Goal: Task Accomplishment & Management: Manage account settings

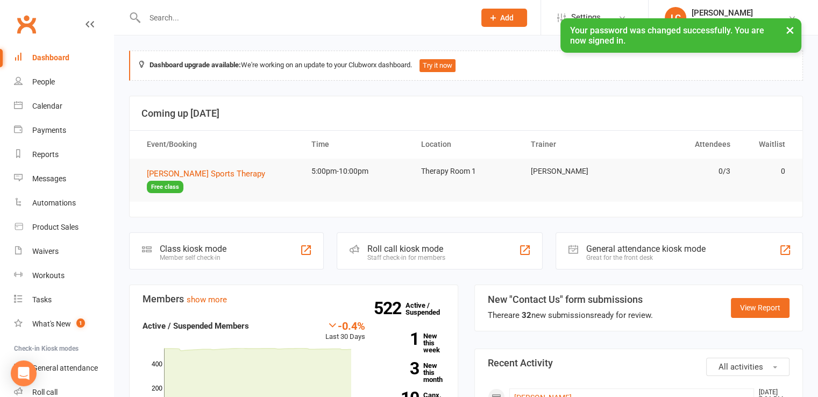
click at [791, 28] on button "×" at bounding box center [790, 29] width 19 height 23
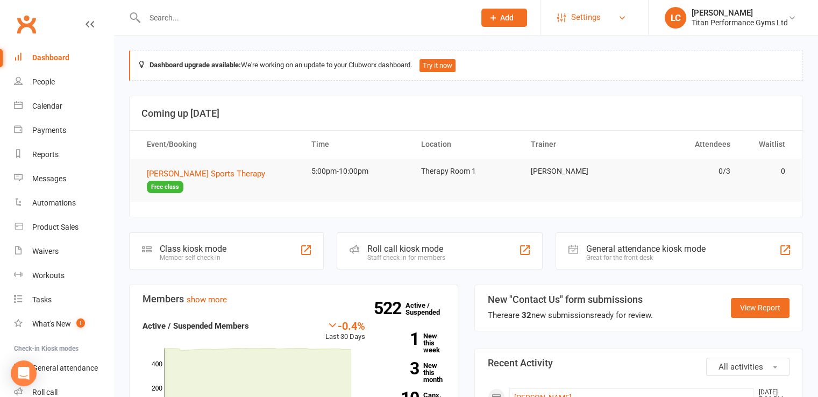
click at [596, 11] on span "Settings" at bounding box center [586, 17] width 30 height 24
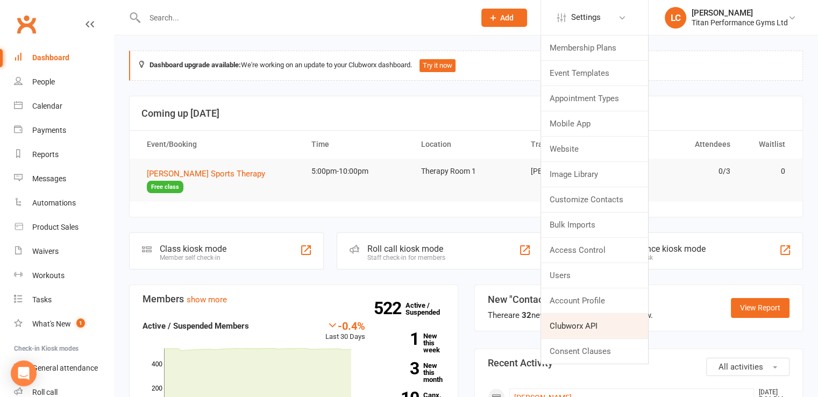
click at [594, 326] on link "Clubworx API" at bounding box center [594, 326] width 107 height 25
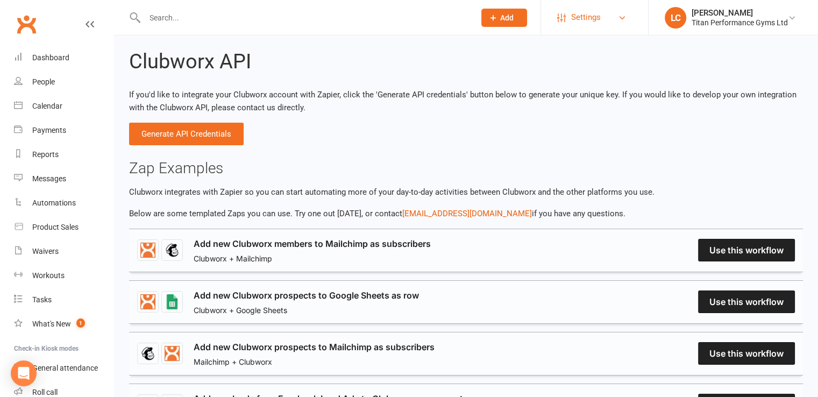
click at [605, 25] on link "Settings" at bounding box center [594, 17] width 75 height 24
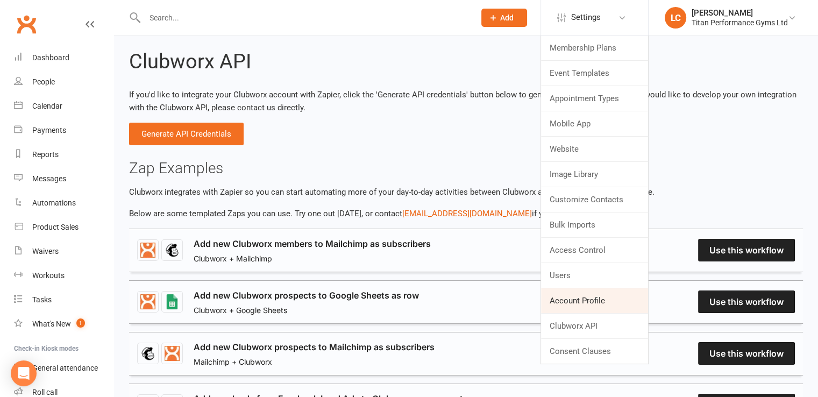
click at [570, 295] on link "Account Profile" at bounding box center [594, 300] width 107 height 25
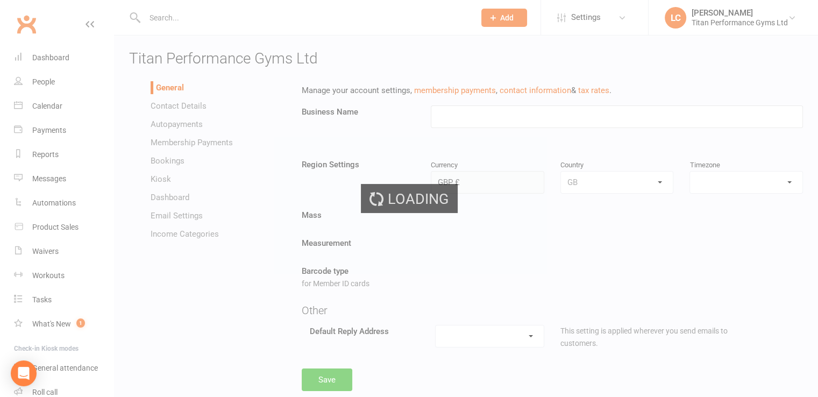
type input "Titan Performance Gyms Ltd"
select select "Europe/London"
select select "admin@titanperformancegyms.co.uk"
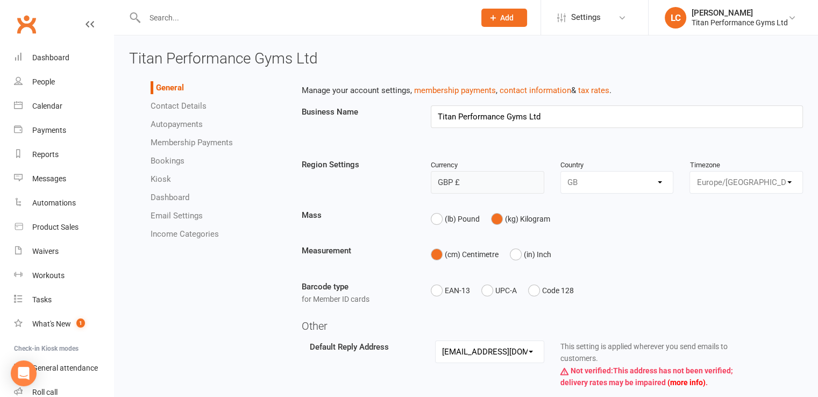
click at [173, 122] on link "Autopayments" at bounding box center [177, 124] width 52 height 10
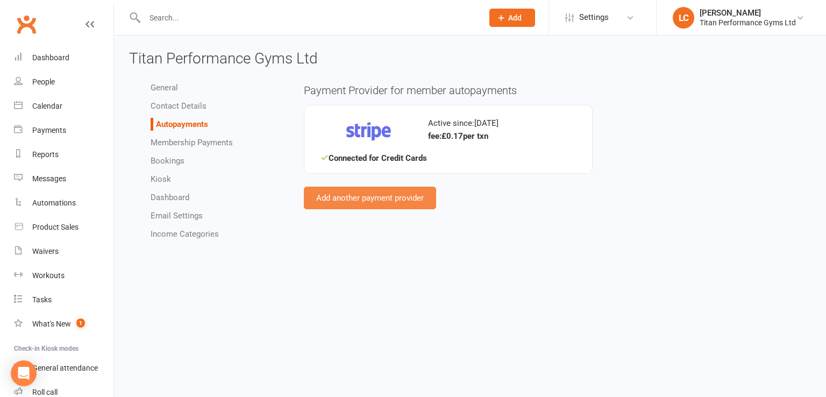
click at [360, 196] on button "Add another payment provider" at bounding box center [370, 198] width 132 height 23
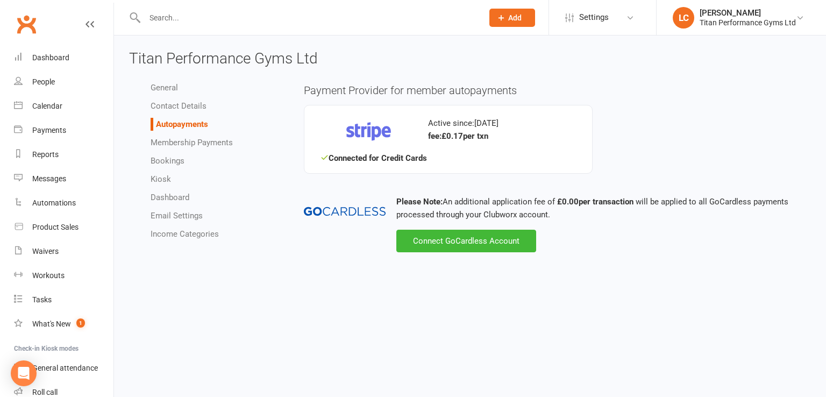
click at [370, 152] on div "Connected for Credit Cards" at bounding box center [449, 158] width 256 height 13
click at [370, 134] on img at bounding box center [369, 131] width 97 height 35
click at [168, 83] on link "General" at bounding box center [164, 88] width 27 height 10
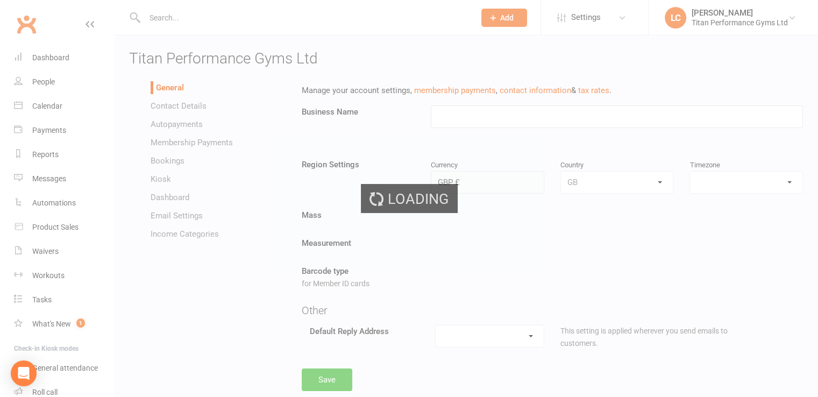
type input "Titan Performance Gyms Ltd"
select select "Europe/London"
select select "admin@titanperformancegyms.co.uk"
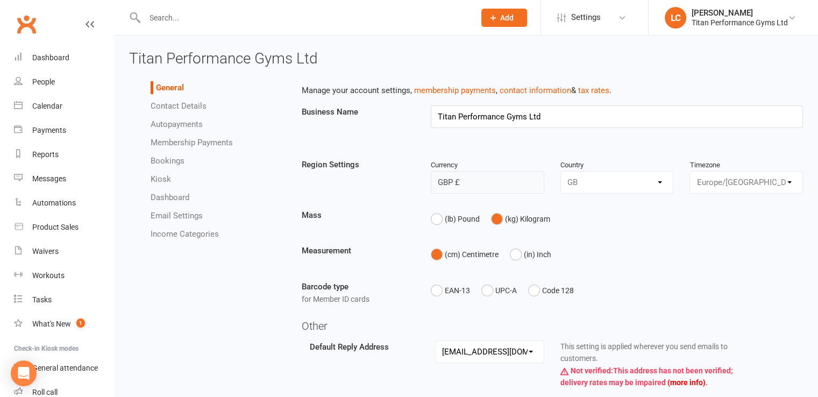
click at [162, 104] on link "Contact Details" at bounding box center [179, 106] width 56 height 10
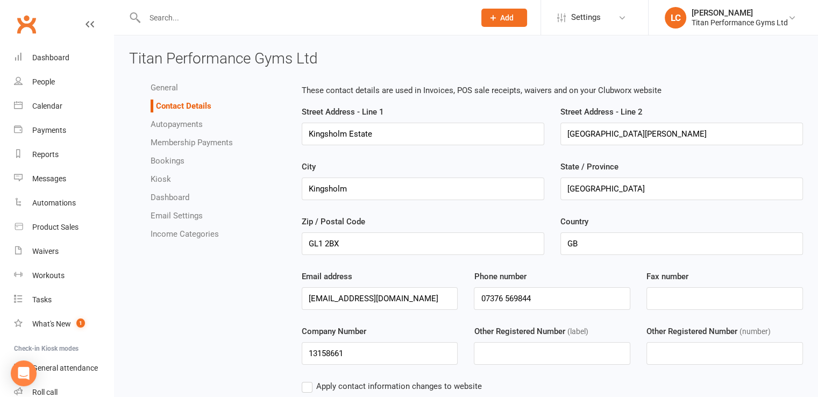
click at [175, 119] on link "Autopayments" at bounding box center [177, 124] width 52 height 10
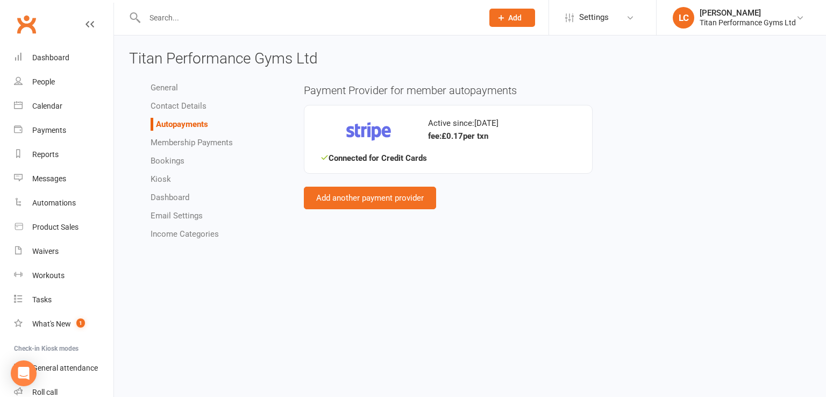
click at [175, 139] on link "Membership Payments" at bounding box center [192, 143] width 82 height 10
select select "1004"
select select "expire_class_packs_on_booking_creation"
select select "allow_make_up_classes_for_expired_memberships_up_to_90d"
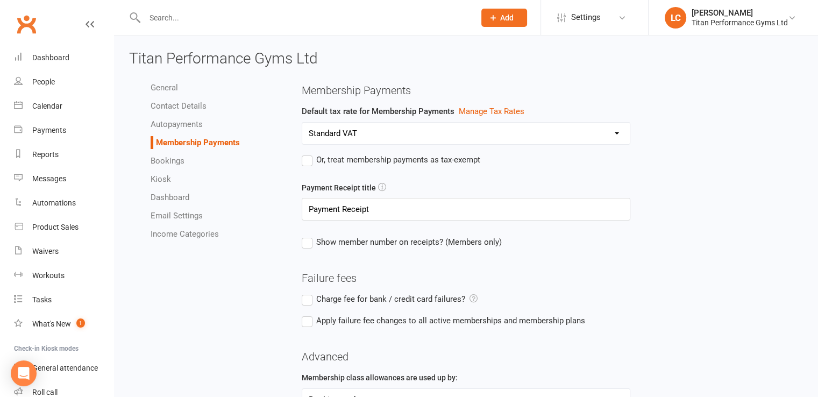
click at [162, 158] on link "Bookings" at bounding box center [168, 161] width 34 height 10
select select "send_booking_confirmation_email_to_all"
select select "send_waitlist_booking_confirmation_via_all"
select select "hour"
select select "false"
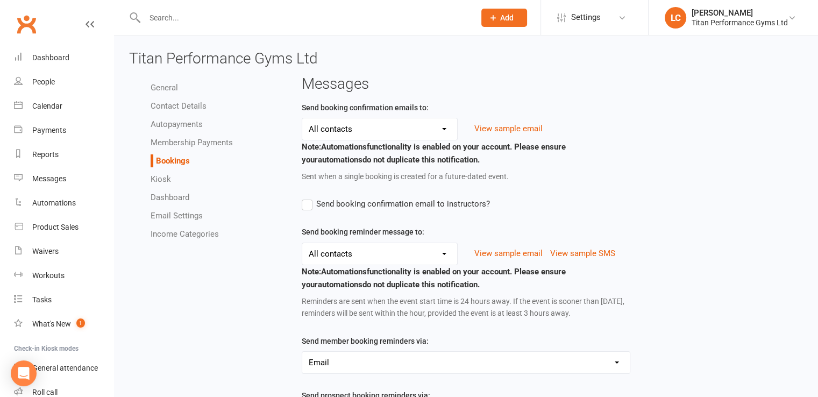
click at [160, 177] on link "Kiosk" at bounding box center [161, 179] width 20 height 10
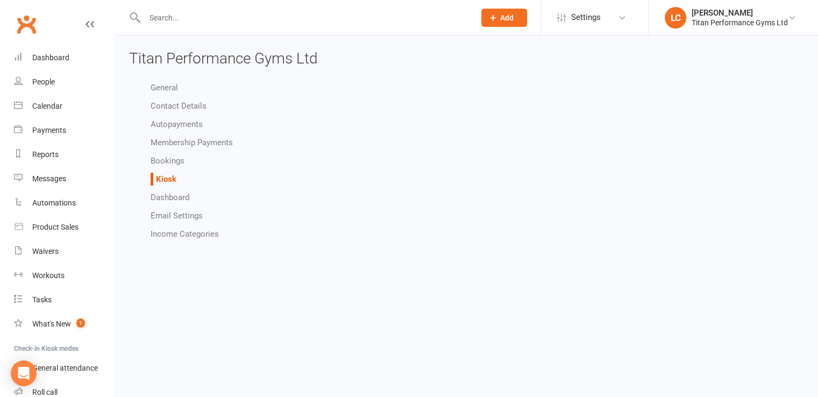
select select "all_attendees_sort_order_checked_in_desc"
select select "checked_in_attendee_sort_order_checked_in_desc"
select select "pending_attendee_sort_order_first_name_asc"
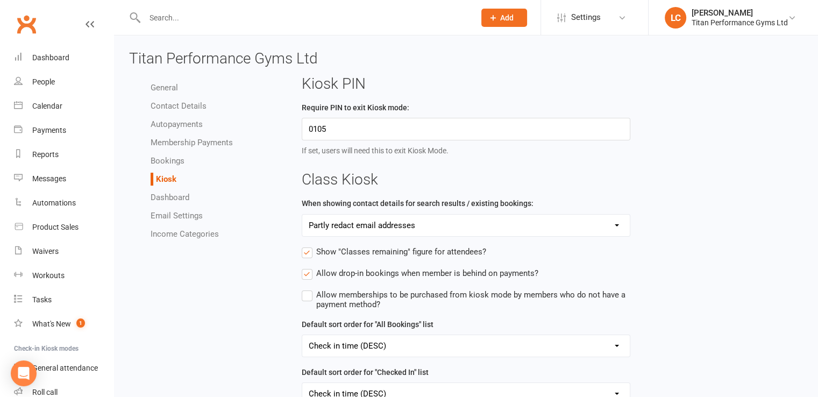
click at [165, 191] on li "Dashboard" at bounding box center [218, 197] width 135 height 13
click at [166, 198] on link "Dashboard" at bounding box center [170, 198] width 39 height 10
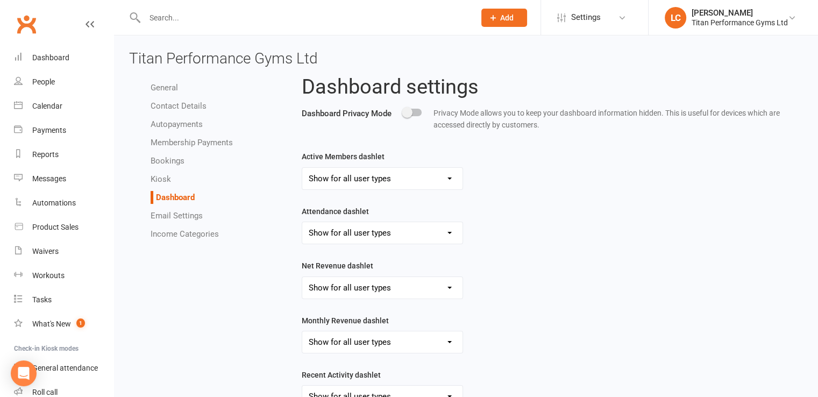
click at [166, 216] on link "Email Settings" at bounding box center [177, 216] width 52 height 10
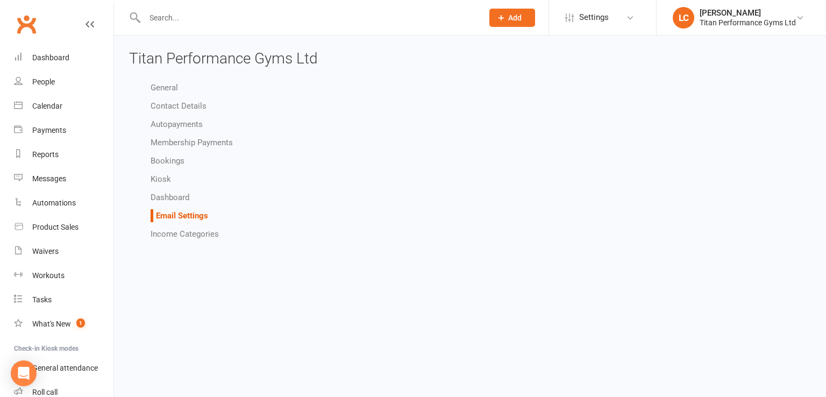
select select "other"
select select "do_not_send"
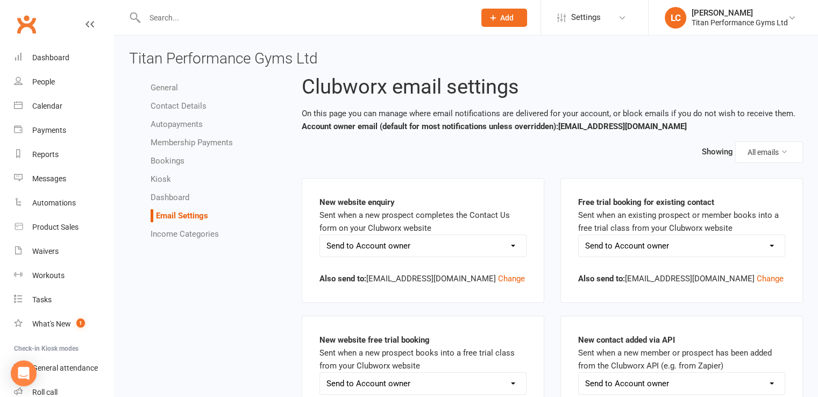
click at [168, 225] on ul "General Contact Details Autopayments Membership Payments Bookings Kiosk Dashboa…" at bounding box center [207, 160] width 157 height 159
click at [169, 237] on link "Income Categories" at bounding box center [185, 234] width 68 height 10
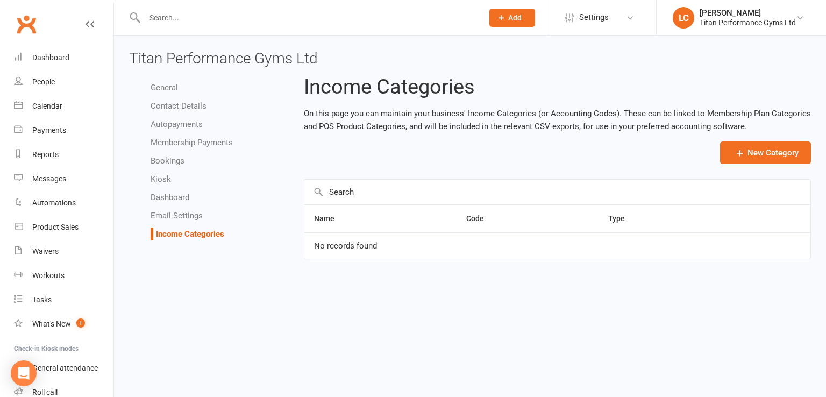
click at [172, 125] on link "Autopayments" at bounding box center [177, 124] width 52 height 10
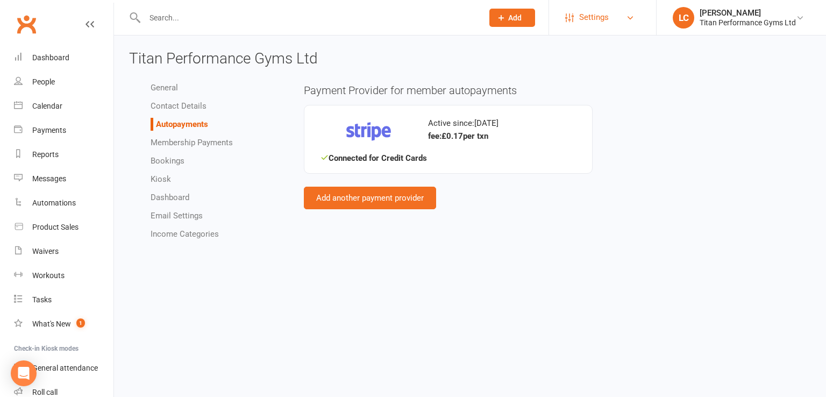
click at [607, 22] on span "Settings" at bounding box center [594, 17] width 30 height 24
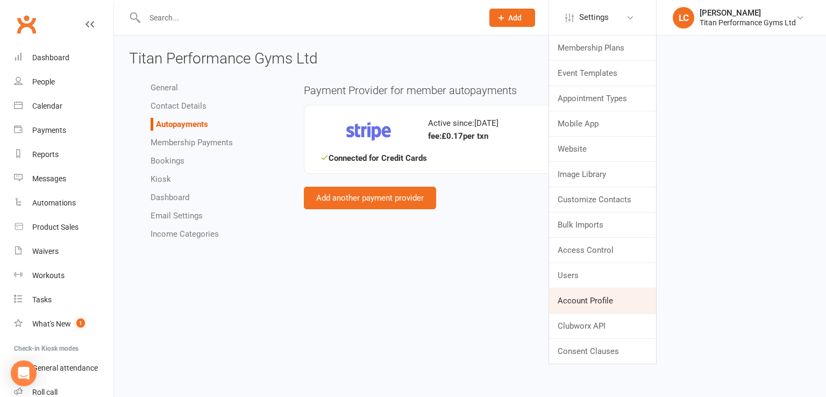
click at [583, 303] on link "Account Profile" at bounding box center [602, 300] width 107 height 25
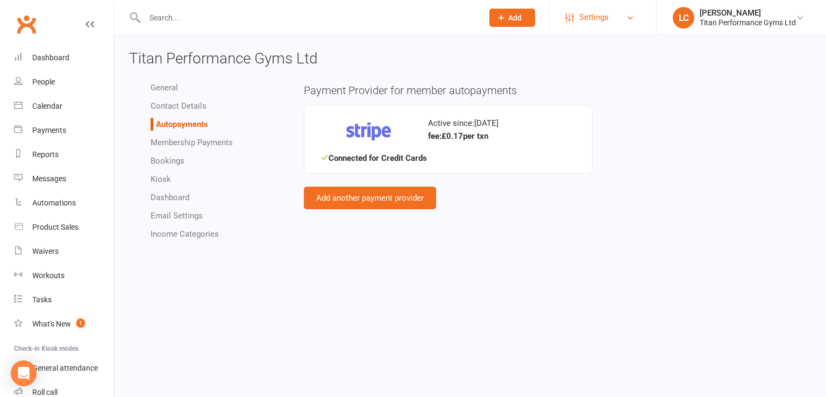
click at [587, 20] on span "Settings" at bounding box center [594, 17] width 30 height 24
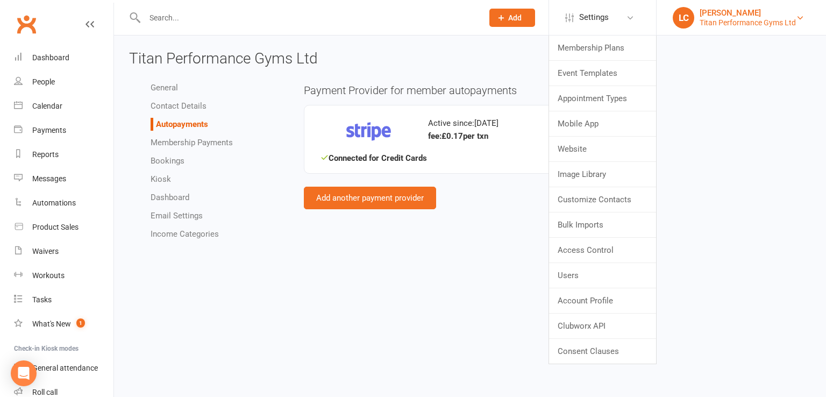
click at [715, 20] on div "Titan Performance Gyms Ltd" at bounding box center [748, 23] width 96 height 10
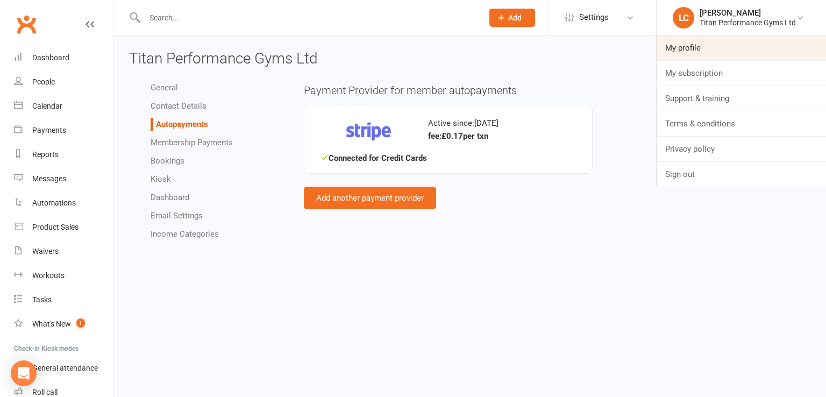
click at [692, 46] on link "My profile" at bounding box center [741, 48] width 169 height 25
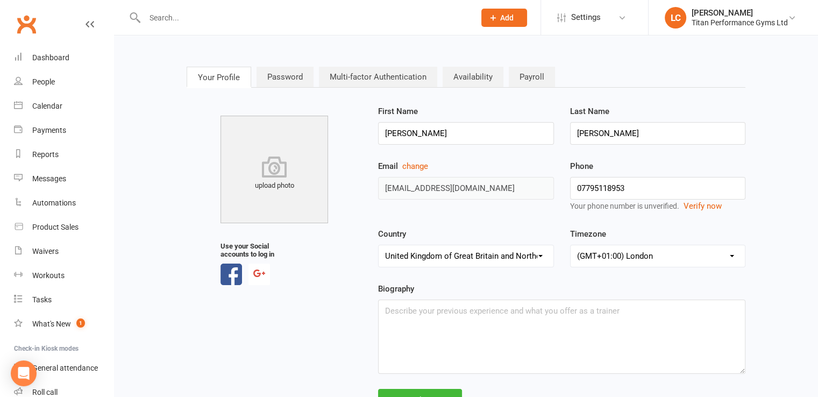
drag, startPoint x: 821, startPoint y: 83, endPoint x: 776, endPoint y: 84, distance: 45.7
click at [776, 84] on div "Your Profile Password Multi-factor Authentication Availability Payroll upload p…" at bounding box center [466, 240] width 690 height 378
drag, startPoint x: 820, startPoint y: 91, endPoint x: 637, endPoint y: 47, distance: 188.0
click at [637, 47] on div "Your Profile Password Multi-factor Authentication Availability Payroll upload p…" at bounding box center [466, 232] width 704 height 393
click at [721, 8] on div "[PERSON_NAME]" at bounding box center [740, 13] width 96 height 10
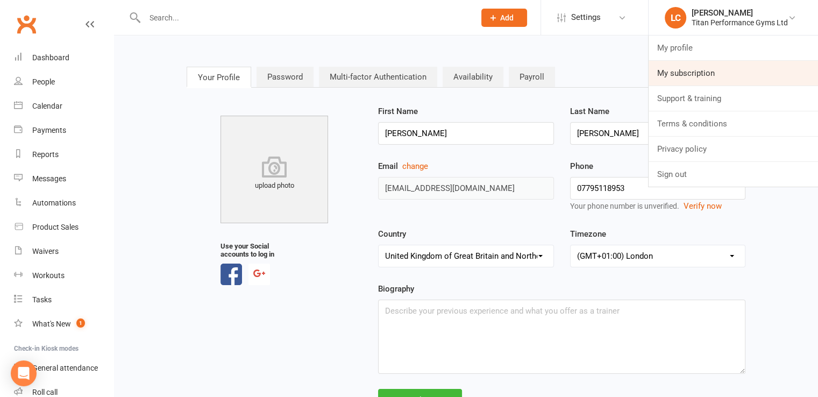
click at [690, 69] on link "My subscription" at bounding box center [733, 73] width 169 height 25
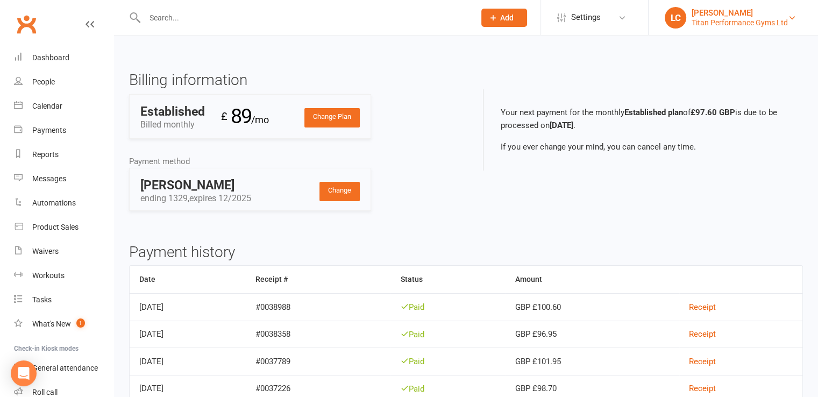
click at [734, 18] on div "Titan Performance Gyms Ltd" at bounding box center [740, 23] width 96 height 10
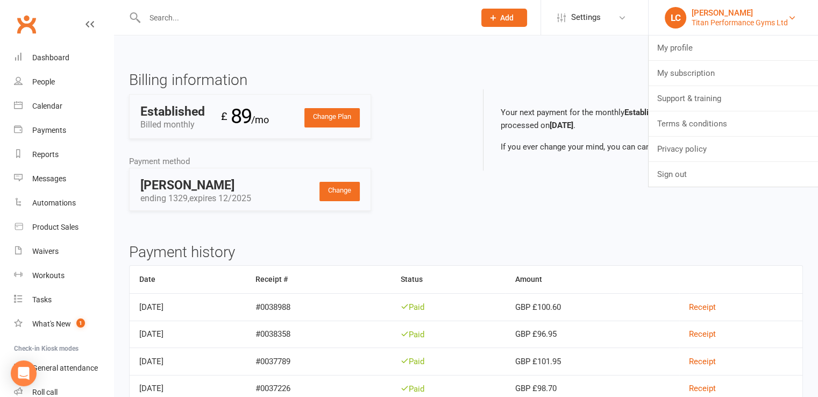
click at [717, 23] on div "Titan Performance Gyms Ltd" at bounding box center [740, 23] width 96 height 10
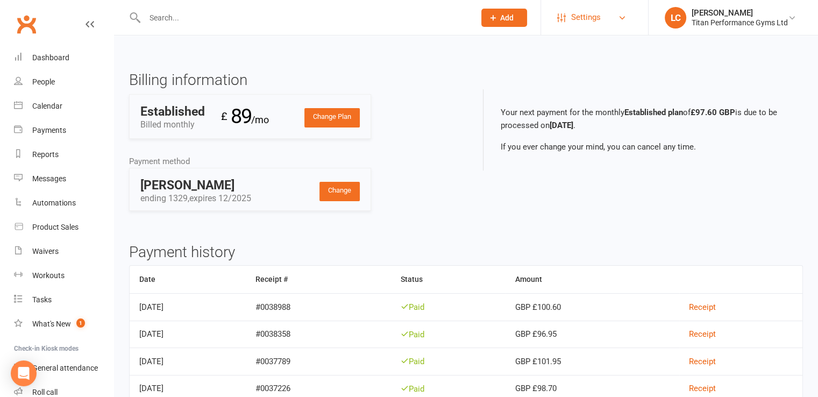
click at [569, 11] on link "Settings" at bounding box center [594, 17] width 75 height 24
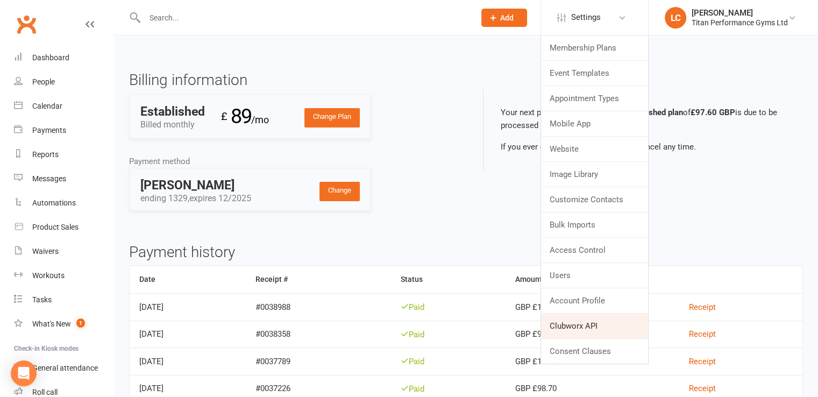
click at [571, 317] on link "Clubworx API" at bounding box center [594, 326] width 107 height 25
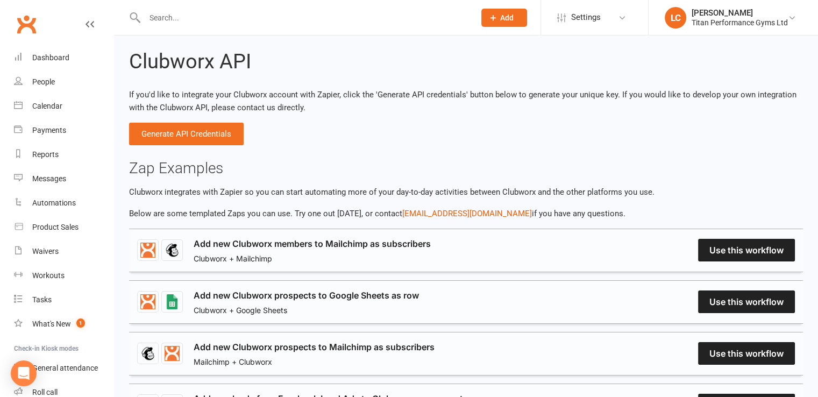
drag, startPoint x: 826, startPoint y: 214, endPoint x: 556, endPoint y: 155, distance: 276.3
click at [609, 8] on link "Settings" at bounding box center [594, 17] width 75 height 24
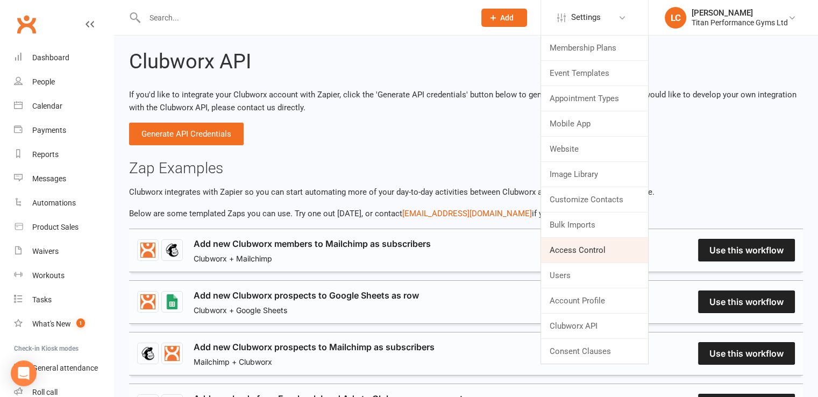
click at [564, 250] on link "Access Control" at bounding box center [594, 250] width 107 height 25
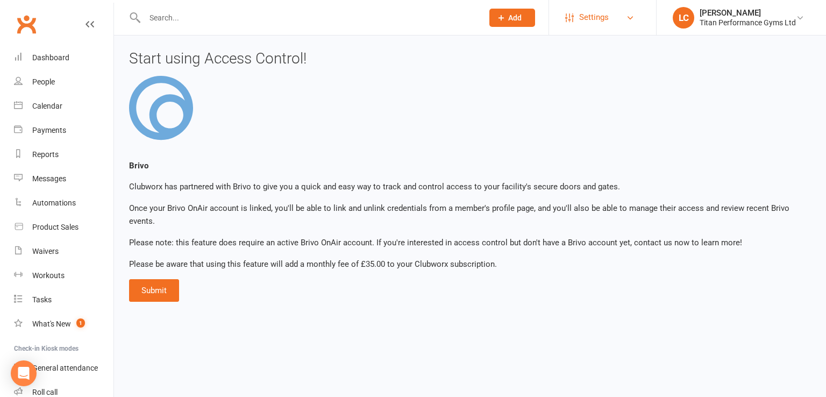
click at [622, 15] on link "Settings" at bounding box center [602, 17] width 75 height 24
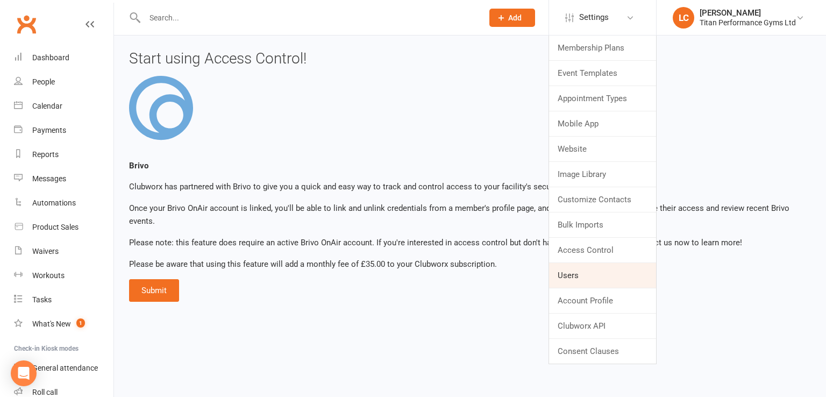
click at [566, 271] on link "Users" at bounding box center [602, 275] width 107 height 25
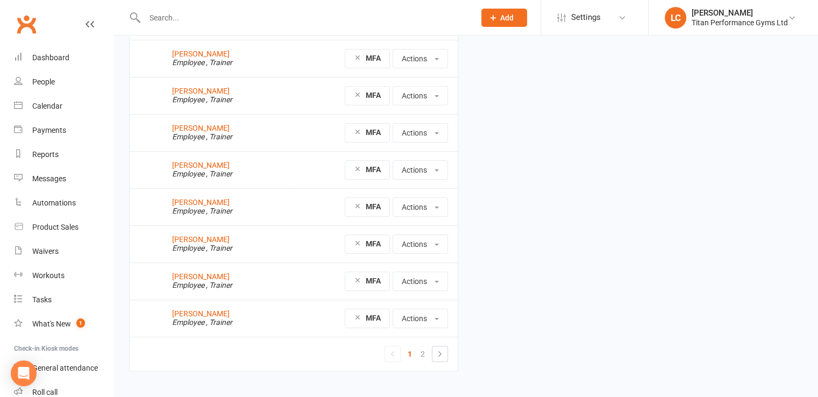
scroll to position [167, 0]
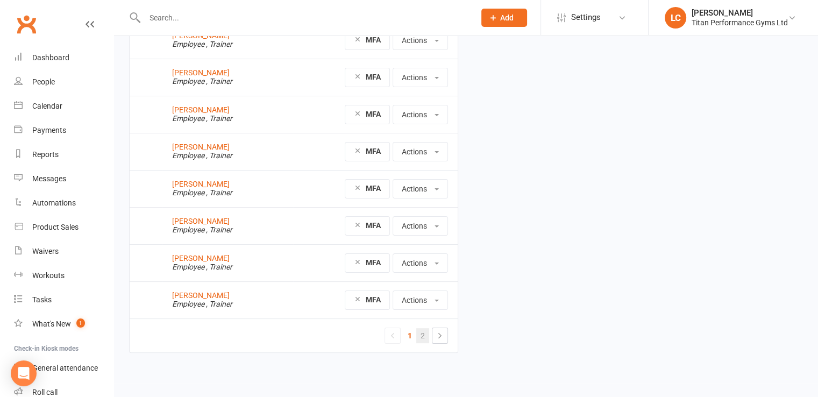
click at [422, 336] on link "2" at bounding box center [422, 335] width 13 height 15
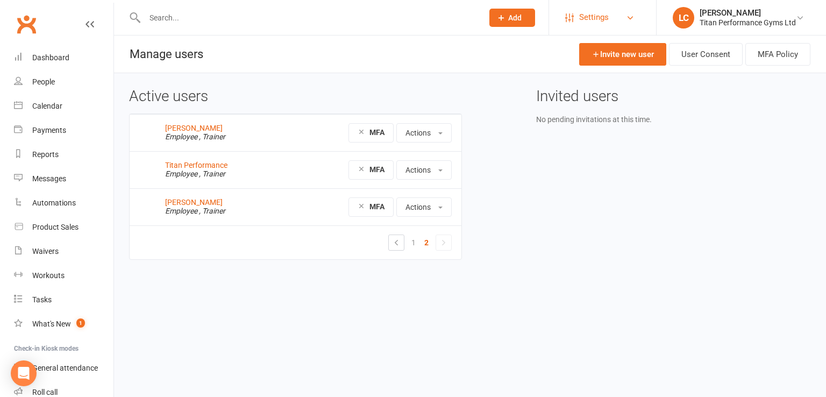
click at [577, 17] on link "Settings" at bounding box center [602, 17] width 75 height 24
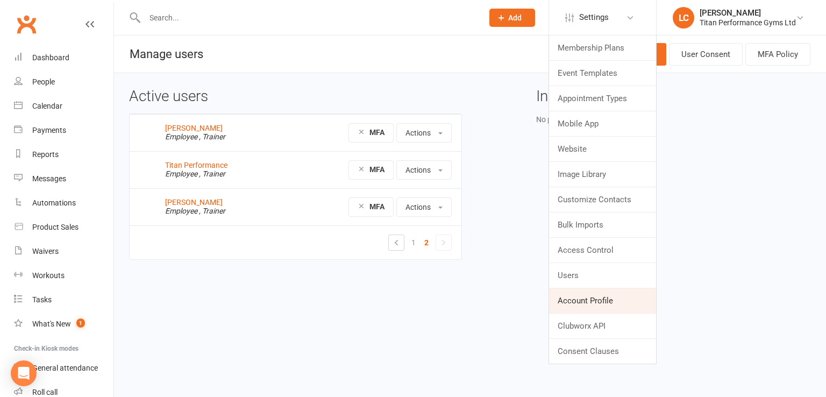
click at [587, 297] on link "Account Profile" at bounding box center [602, 300] width 107 height 25
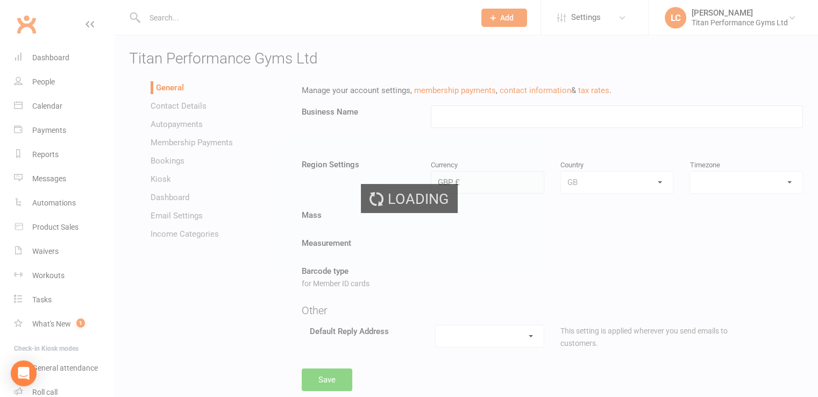
type input "Titan Performance Gyms Ltd"
select select "Europe/London"
select select "admin@titanperformancegyms.co.uk"
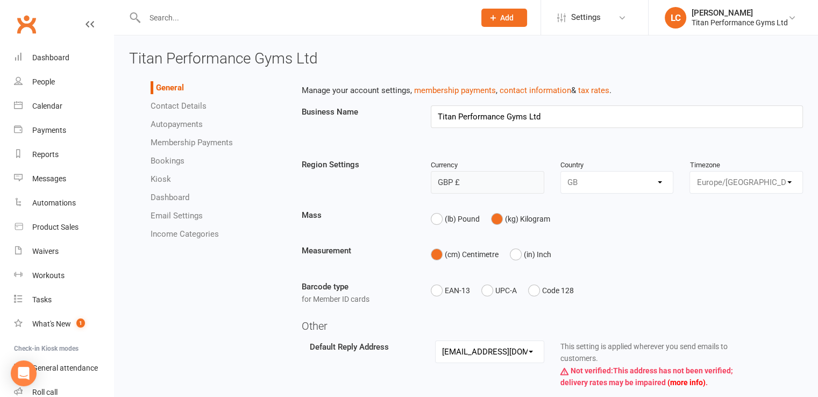
click at [176, 119] on link "Autopayments" at bounding box center [177, 124] width 52 height 10
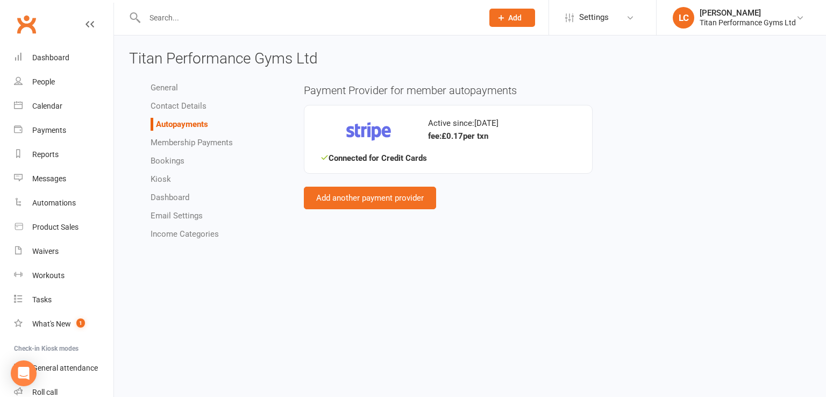
click at [183, 233] on link "Income Categories" at bounding box center [185, 234] width 68 height 10
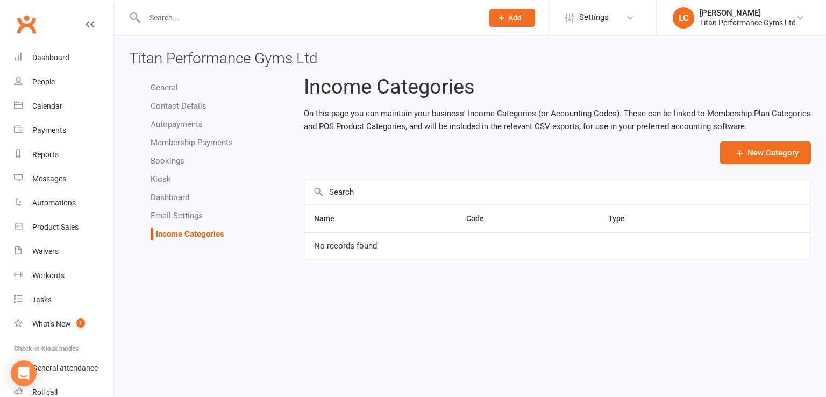
click at [179, 125] on link "Autopayments" at bounding box center [177, 124] width 52 height 10
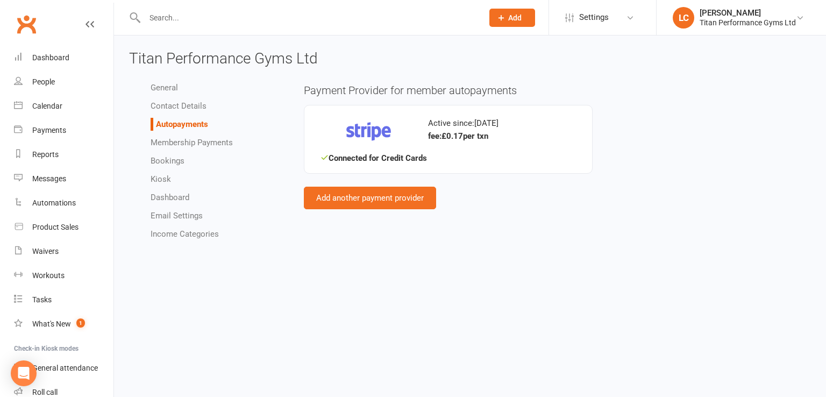
click at [172, 237] on link "Income Categories" at bounding box center [185, 234] width 68 height 10
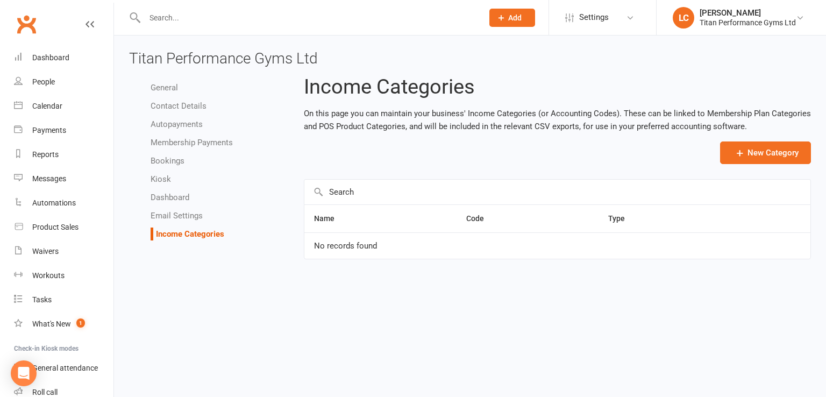
click at [173, 222] on li "Email Settings" at bounding box center [219, 215] width 137 height 13
click at [172, 204] on ul "General Contact Details Autopayments Membership Payments Bookings Kiosk Dashboa…" at bounding box center [208, 160] width 159 height 159
click at [172, 201] on link "Dashboard" at bounding box center [170, 198] width 39 height 10
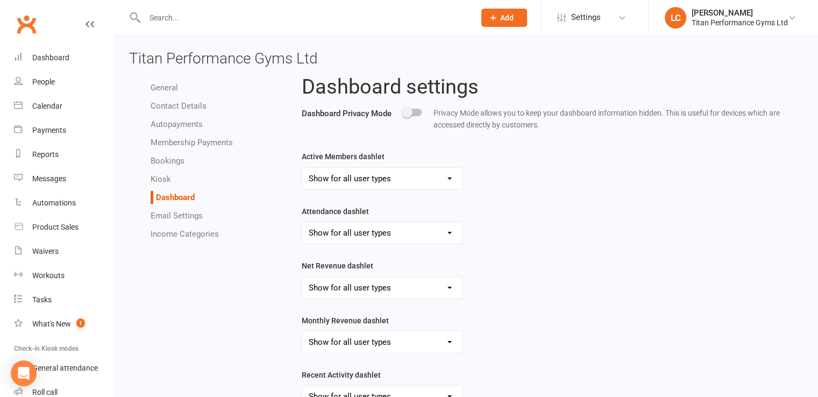
click at [169, 91] on link "General" at bounding box center [164, 88] width 27 height 10
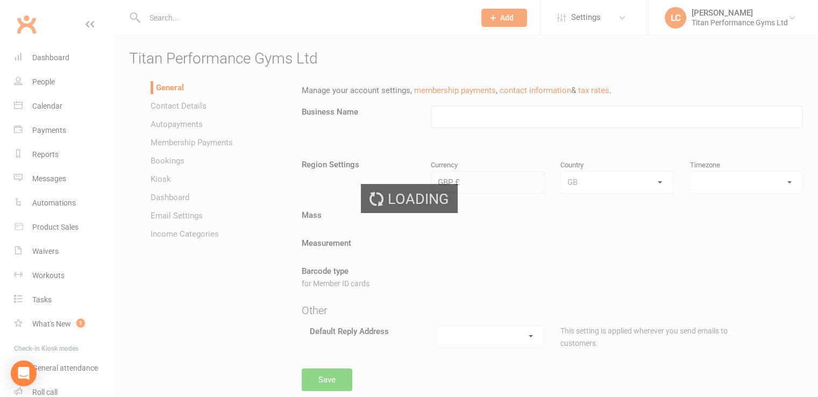
type input "Titan Performance Gyms Ltd"
select select "Europe/London"
select select "admin@titanperformancegyms.co.uk"
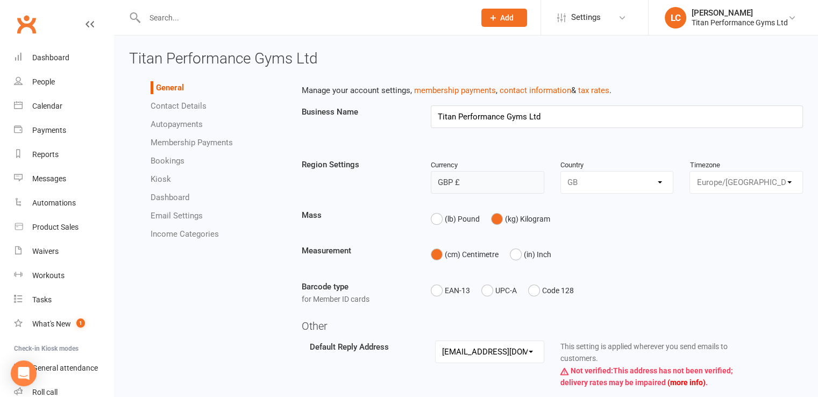
click at [170, 104] on link "Contact Details" at bounding box center [179, 106] width 56 height 10
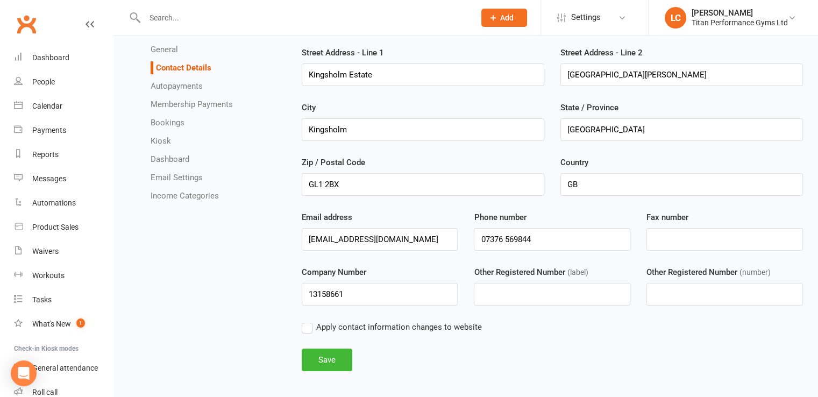
scroll to position [65, 0]
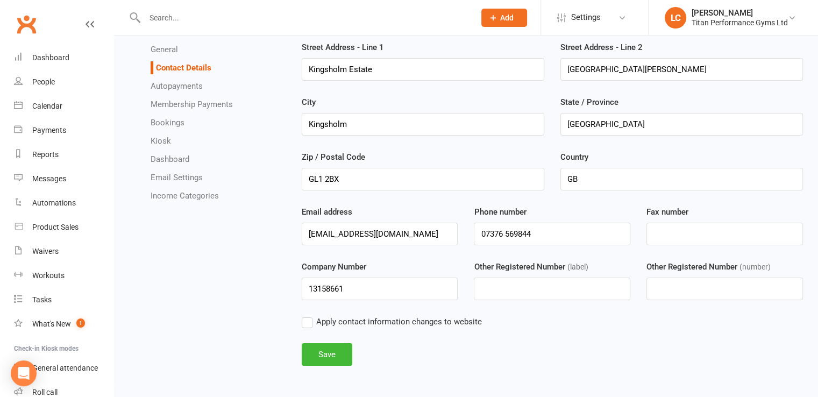
click at [194, 94] on ul "General Contact Details Autopayments Membership Payments Bookings Kiosk Dashboa…" at bounding box center [207, 122] width 157 height 159
click at [692, 24] on div "Titan Performance Gyms Ltd" at bounding box center [740, 23] width 96 height 10
